Goal: Information Seeking & Learning: Learn about a topic

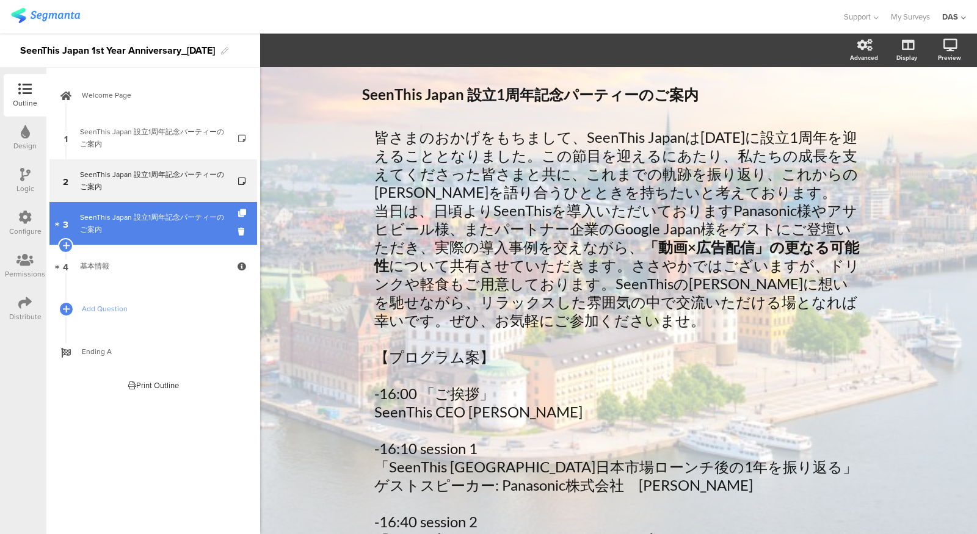
click at [232, 211] on link "3 SeenThis Japan 設立1周年記念パーティーのご案内" at bounding box center [153, 223] width 208 height 43
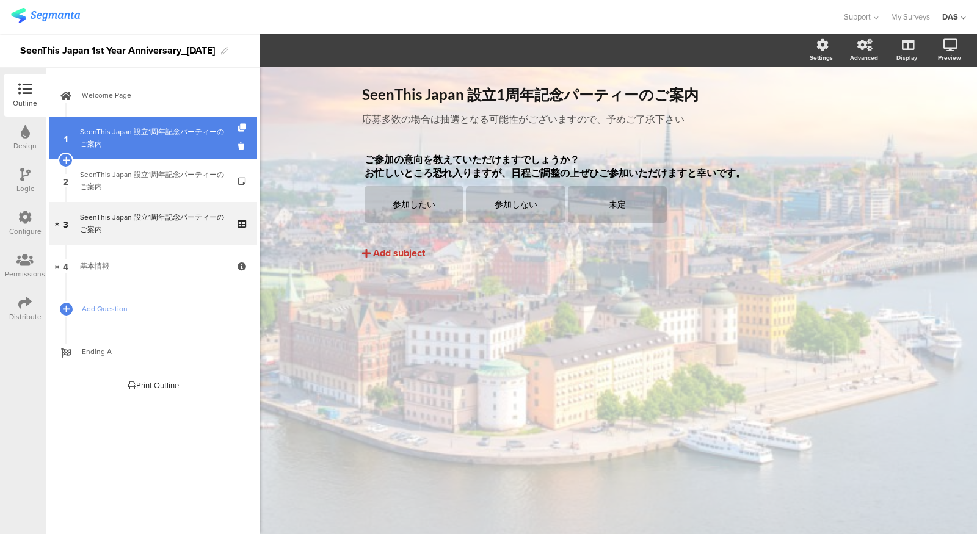
click at [176, 136] on div "SeenThis Japan 設立1周年記念パーティーのご案内" at bounding box center [153, 138] width 146 height 24
